Goal: Task Accomplishment & Management: Manage account settings

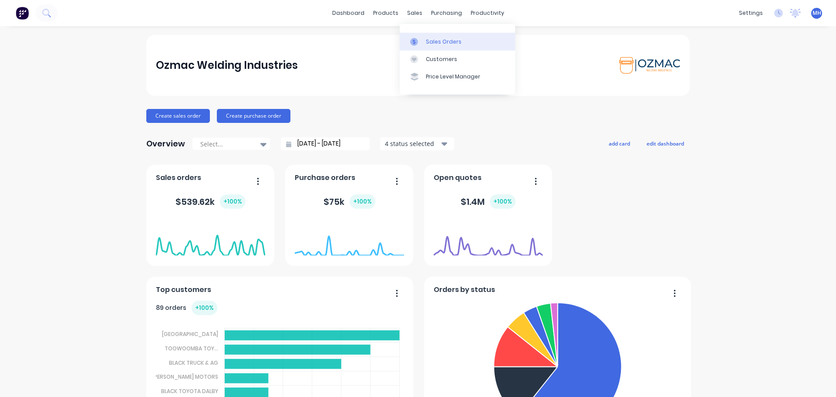
click at [435, 44] on div "Sales Orders" at bounding box center [444, 42] width 36 height 8
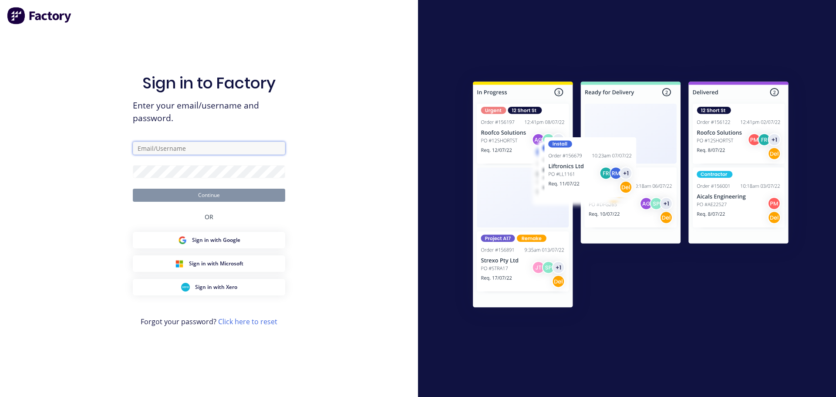
type input "[EMAIL_ADDRESS][DOMAIN_NAME]"
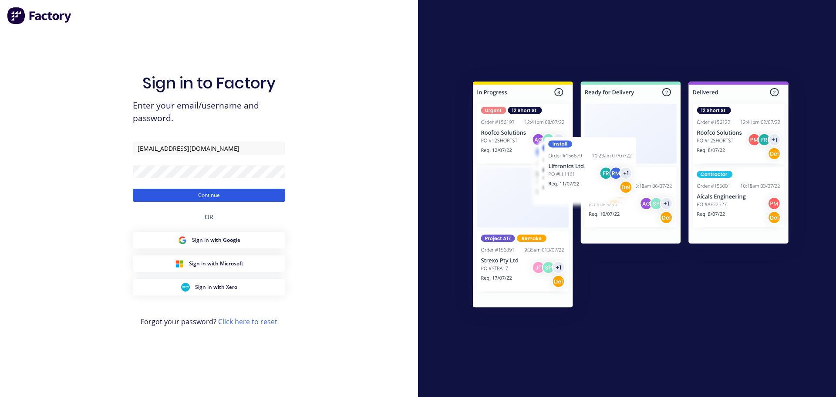
click at [187, 195] on button "Continue" at bounding box center [209, 194] width 152 height 13
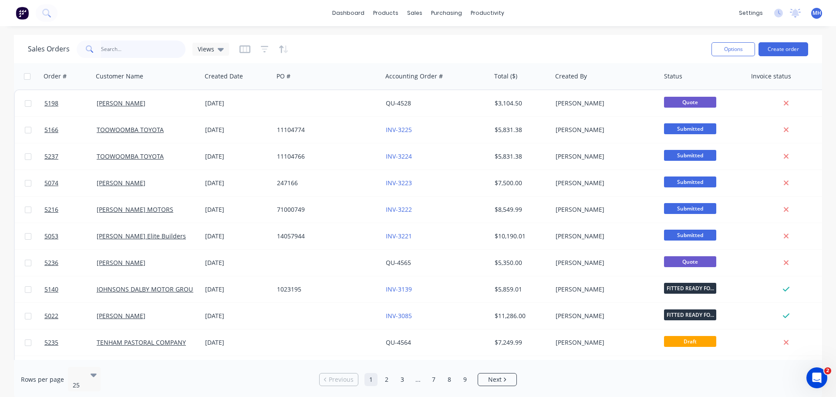
click at [108, 52] on input "text" at bounding box center [143, 48] width 85 height 17
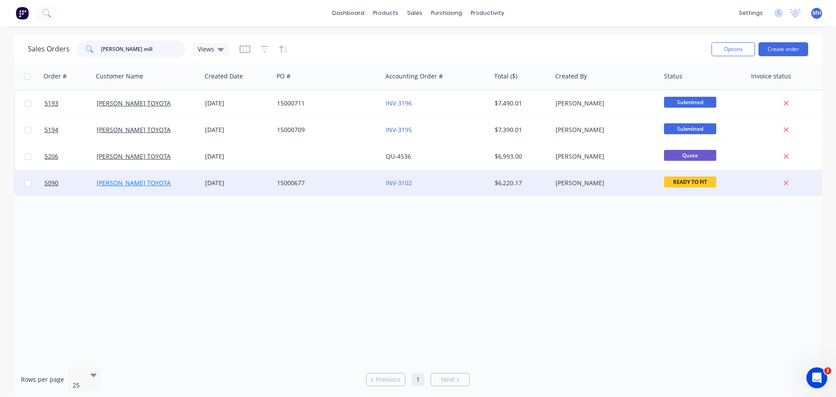
type input "[PERSON_NAME] mill"
click at [128, 182] on link "[PERSON_NAME] TOYOTA" at bounding box center [134, 182] width 74 height 8
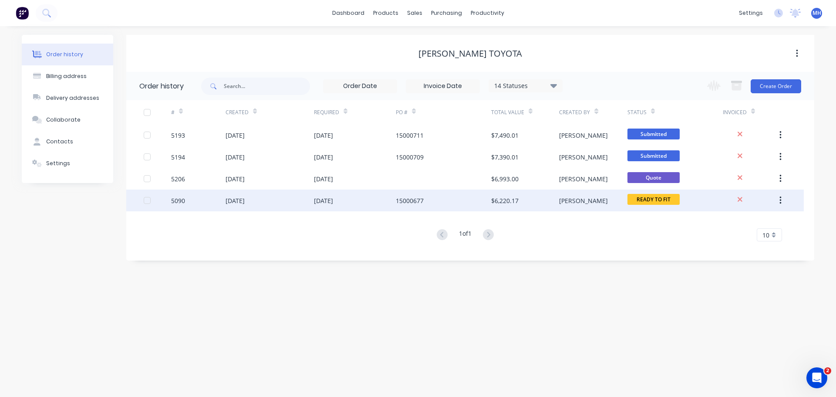
click at [245, 202] on div "[DATE]" at bounding box center [234, 200] width 19 height 9
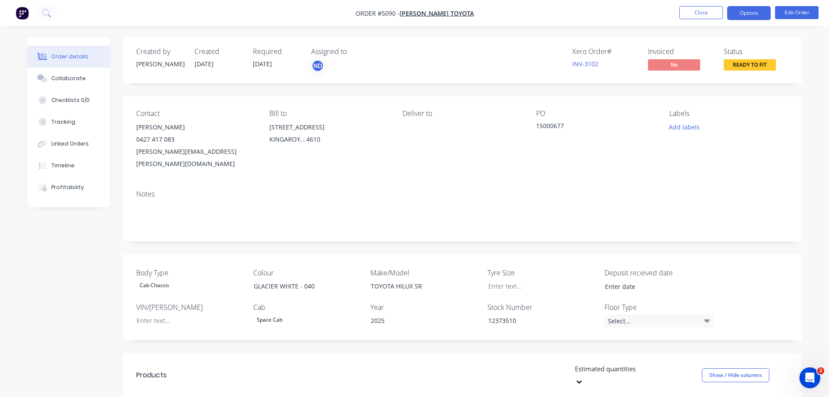
click at [750, 9] on button "Options" at bounding box center [749, 13] width 44 height 14
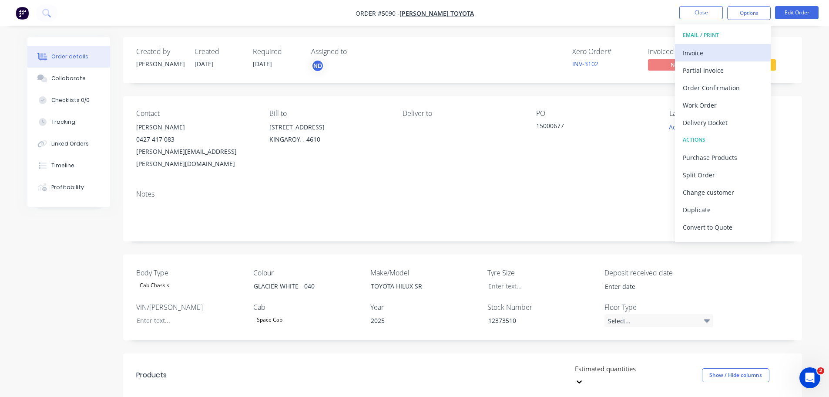
click at [729, 52] on div "Invoice" at bounding box center [723, 53] width 80 height 13
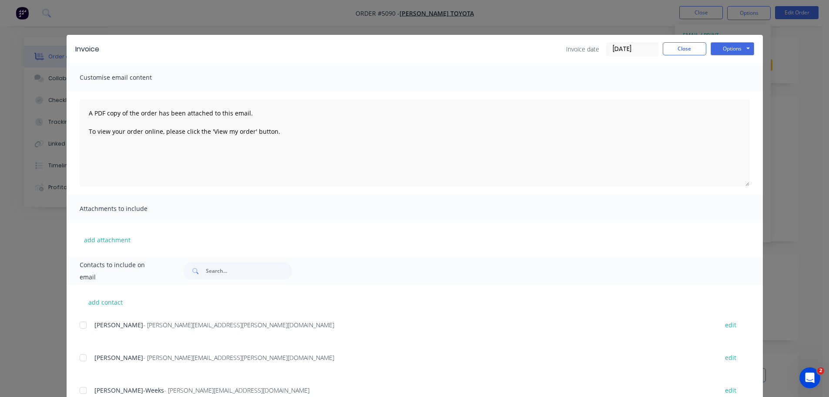
scroll to position [32, 0]
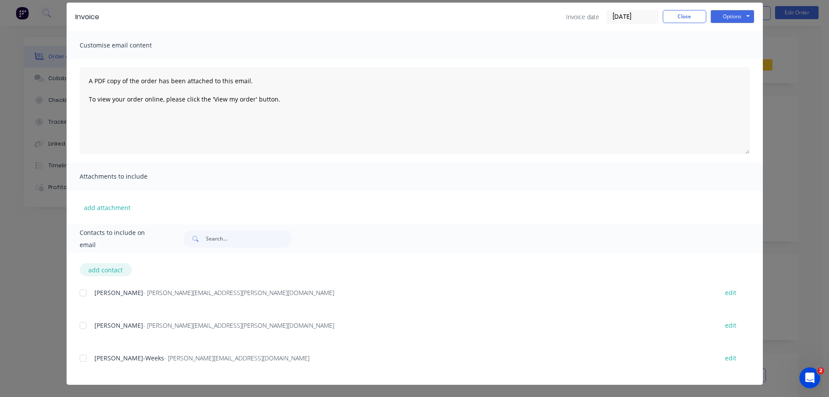
click at [99, 269] on button "add contact" at bounding box center [106, 269] width 52 height 13
select select "AU"
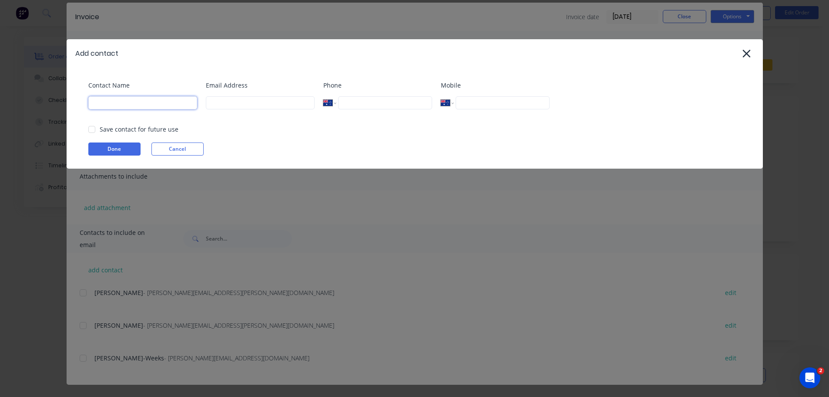
click at [124, 105] on input at bounding box center [142, 102] width 109 height 13
click at [240, 100] on input at bounding box center [260, 102] width 109 height 13
paste input "[PERSON_NAME] Kingaroy - Accounts <[EMAIL_ADDRESS][DOMAIN_NAME]>"
drag, startPoint x: 232, startPoint y: 101, endPoint x: 118, endPoint y: 109, distance: 113.9
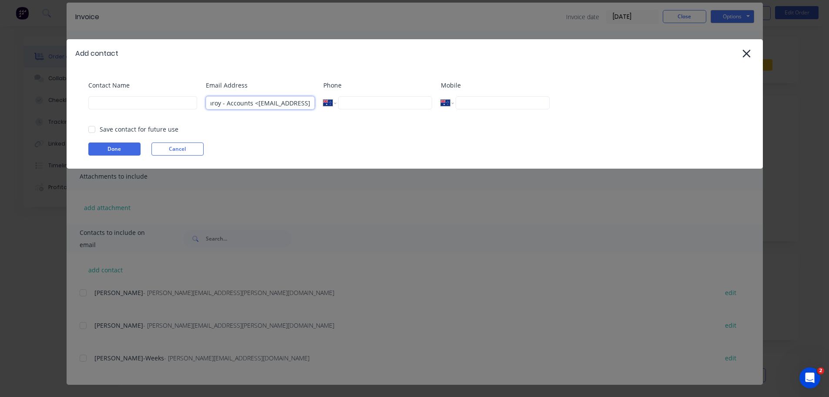
click at [118, 109] on div "Contact Name Email Address [PERSON_NAME] [GEOGRAPHIC_DATA] - Accounts <[EMAIL_A…" at bounding box center [419, 98] width 662 height 35
type input "[EMAIL_ADDRESS][DOMAIN_NAME]"
click at [136, 98] on input at bounding box center [142, 102] width 109 height 13
click at [87, 129] on div at bounding box center [91, 129] width 17 height 17
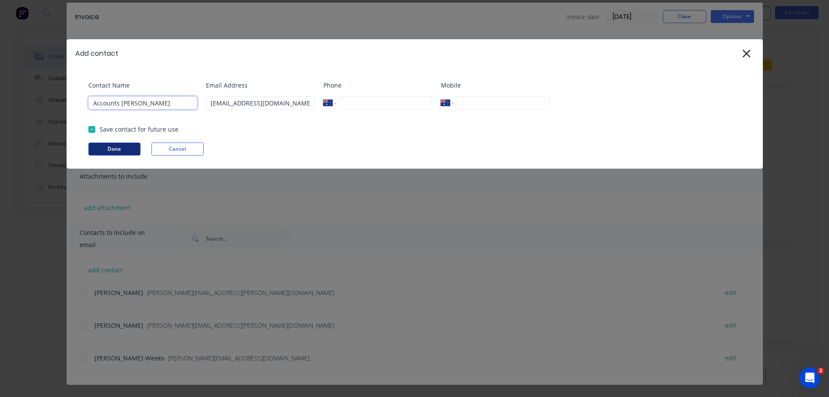
type input "Accounts [PERSON_NAME]"
click at [109, 149] on button "Done" at bounding box center [114, 148] width 52 height 13
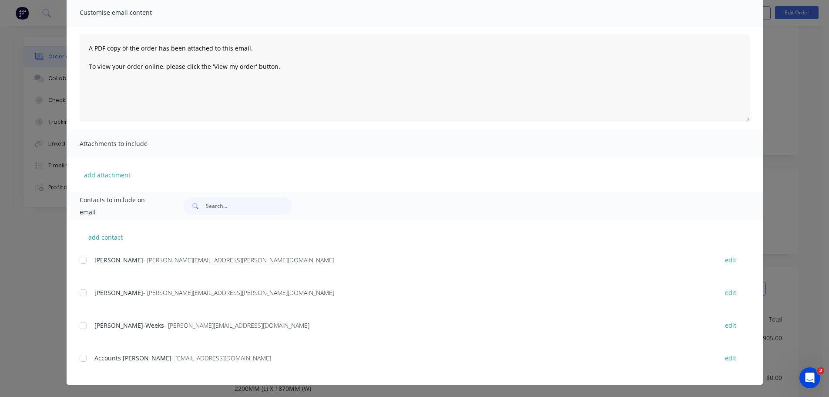
scroll to position [87, 0]
click at [78, 361] on div at bounding box center [82, 357] width 17 height 17
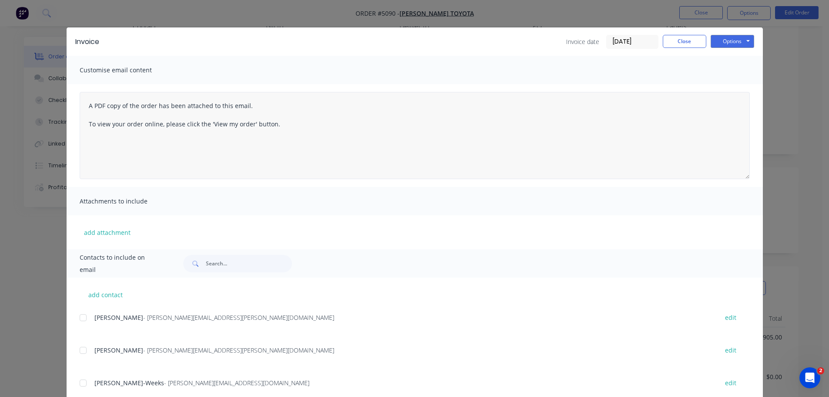
scroll to position [0, 0]
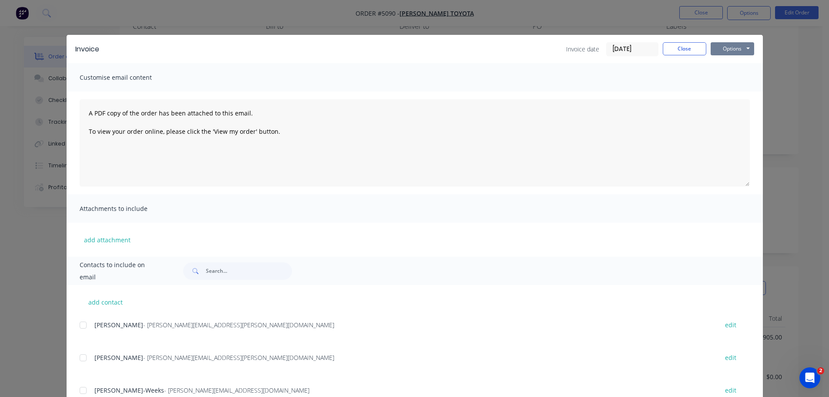
click at [721, 50] on button "Options" at bounding box center [733, 48] width 44 height 13
click at [722, 96] on button "Email" at bounding box center [739, 93] width 56 height 14
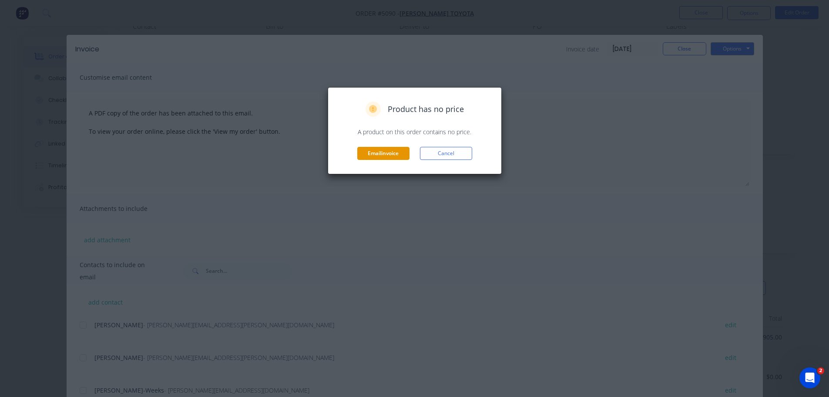
click at [373, 153] on button "Email invoice" at bounding box center [383, 153] width 52 height 13
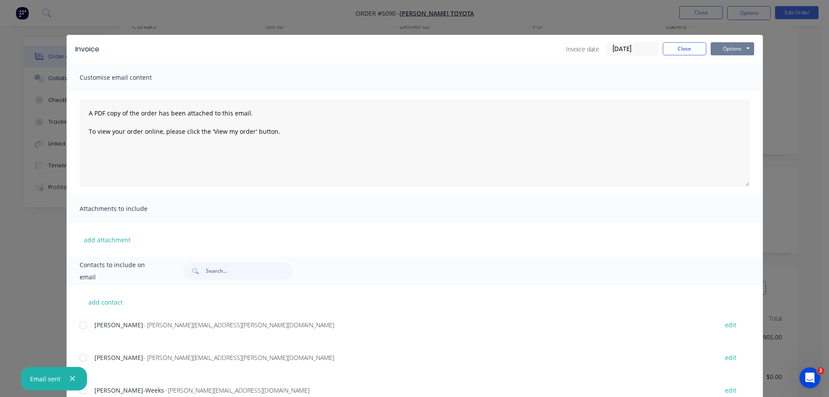
click at [735, 50] on button "Options" at bounding box center [733, 48] width 44 height 13
click at [731, 77] on button "Print" at bounding box center [739, 78] width 56 height 14
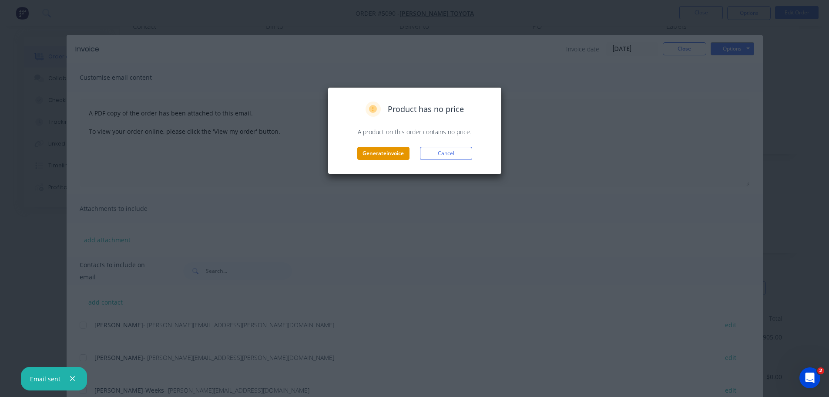
click at [400, 151] on button "Generate invoice" at bounding box center [383, 153] width 52 height 13
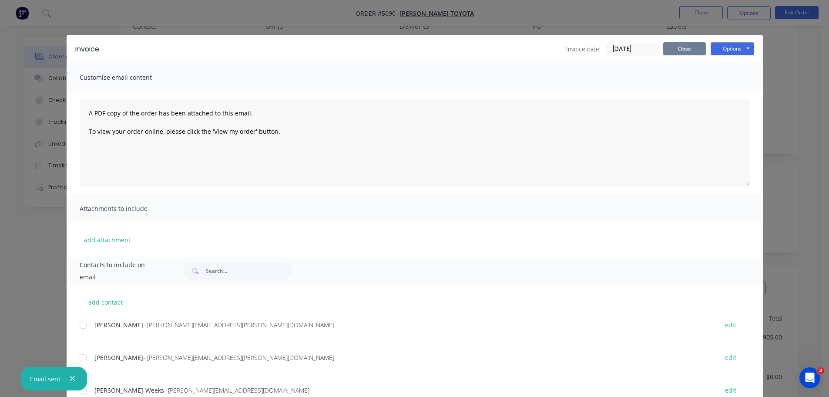
click at [685, 51] on button "Close" at bounding box center [685, 48] width 44 height 13
